Goal: Task Accomplishment & Management: Manage account settings

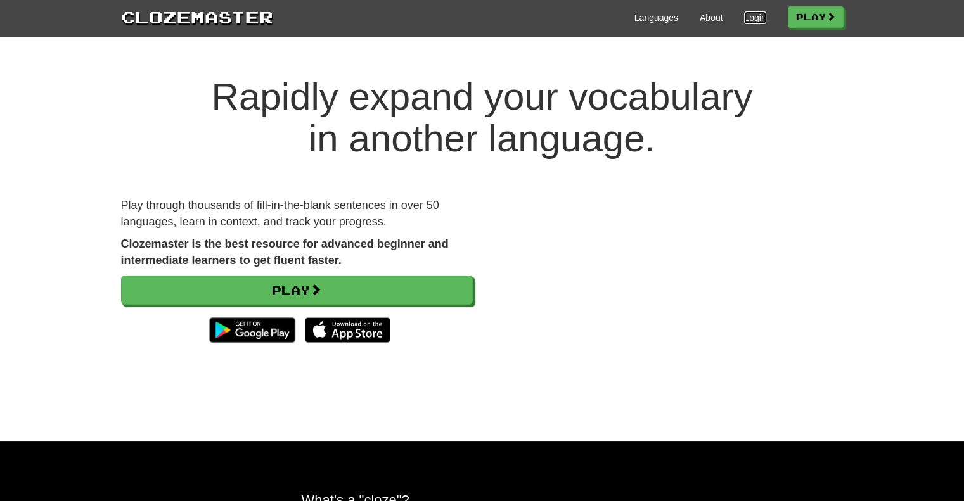
click at [755, 19] on link "Login" at bounding box center [755, 17] width 22 height 13
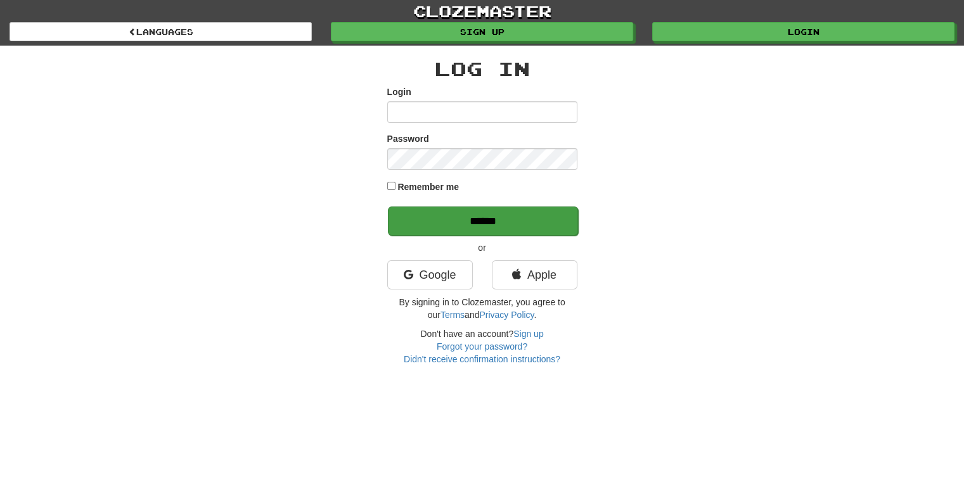
type input "******"
click at [495, 212] on input "******" at bounding box center [483, 221] width 190 height 29
